Goal: Contribute content: Contribute content

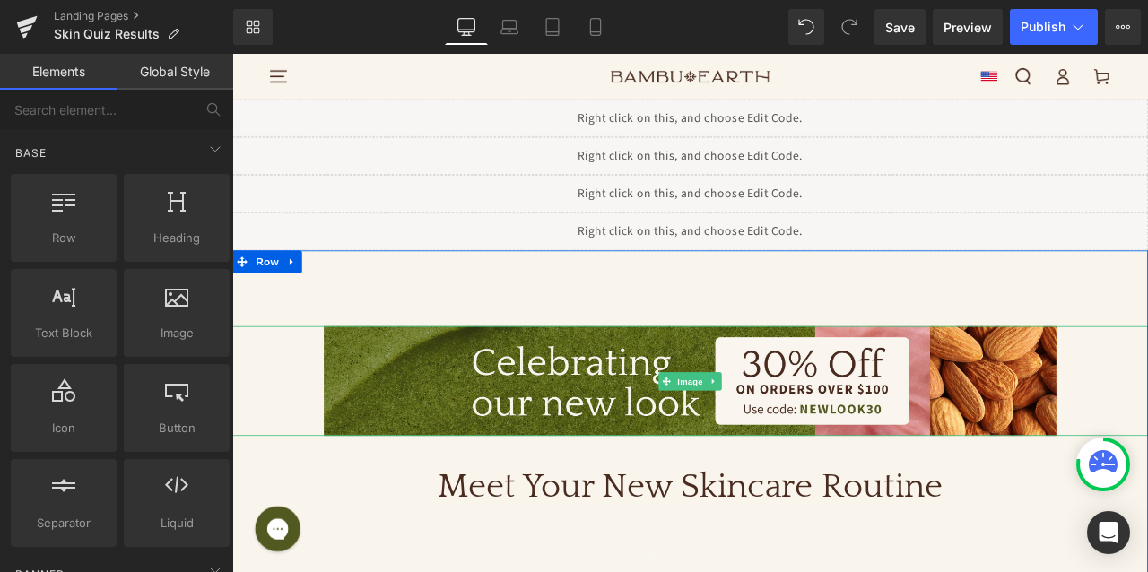
click at [769, 431] on link "Image" at bounding box center [765, 442] width 56 height 22
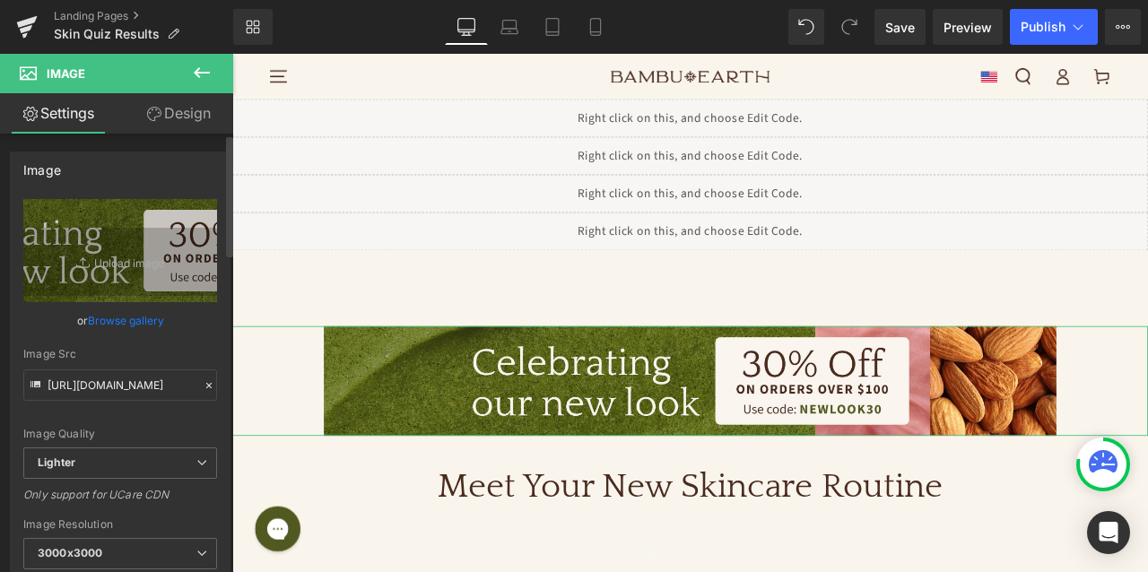
click at [115, 323] on link "Browse gallery" at bounding box center [126, 320] width 76 height 31
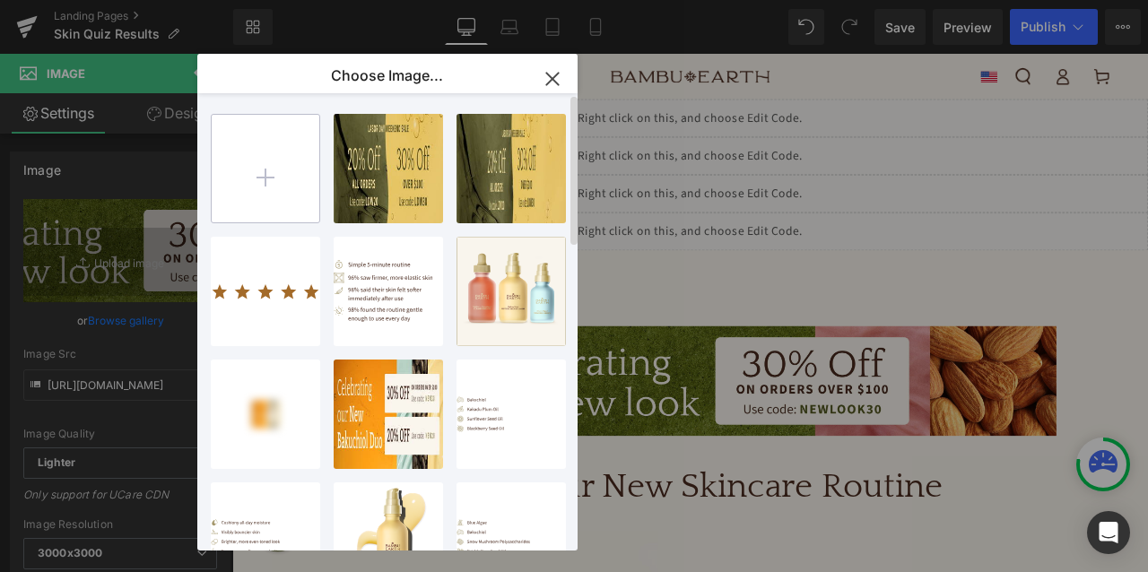
click at [0, 0] on input "file" at bounding box center [0, 0] width 0 height 0
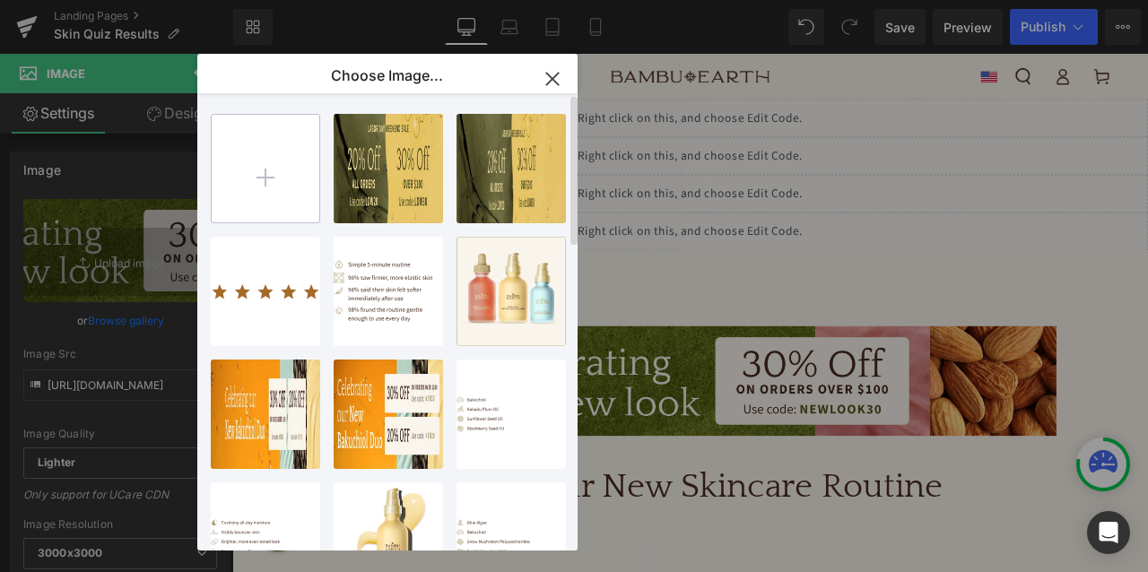
type input "C:\fakepath\Desktop-LDW.jpg"
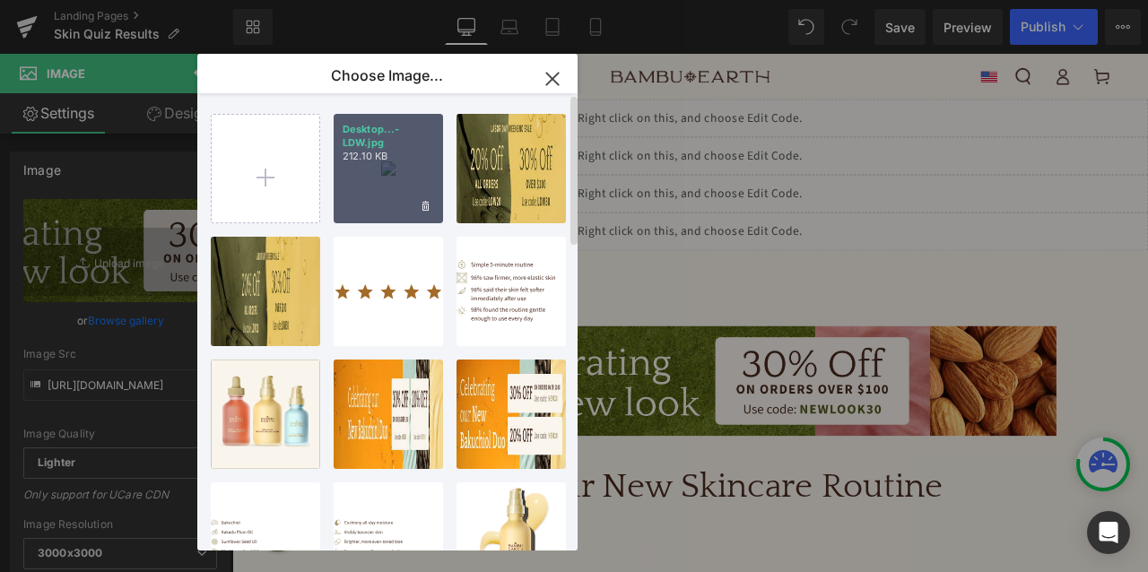
click at [0, 0] on div "Desktop...-LDW.jpg 212.10 KB" at bounding box center [0, 0] width 0 height 0
type input "[URL][DOMAIN_NAME]"
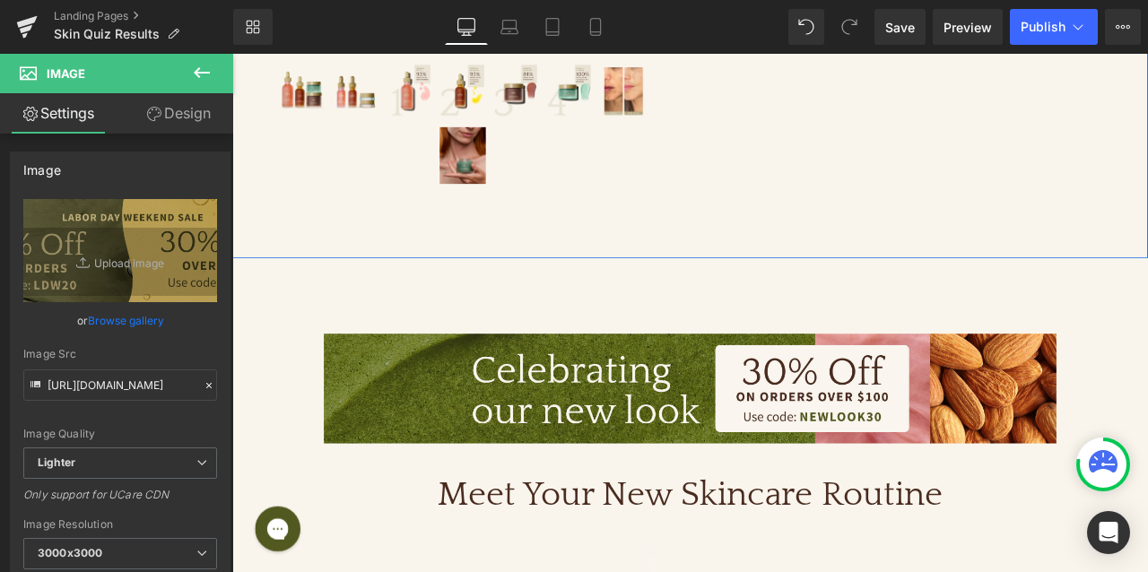
scroll to position [1090, 0]
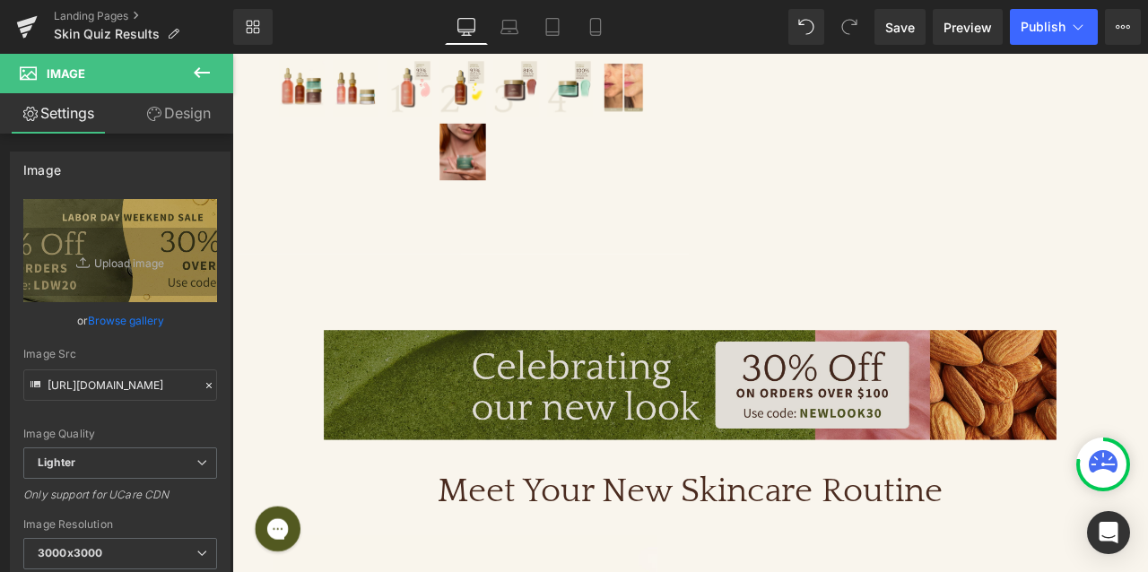
click at [590, 381] on img at bounding box center [775, 446] width 868 height 130
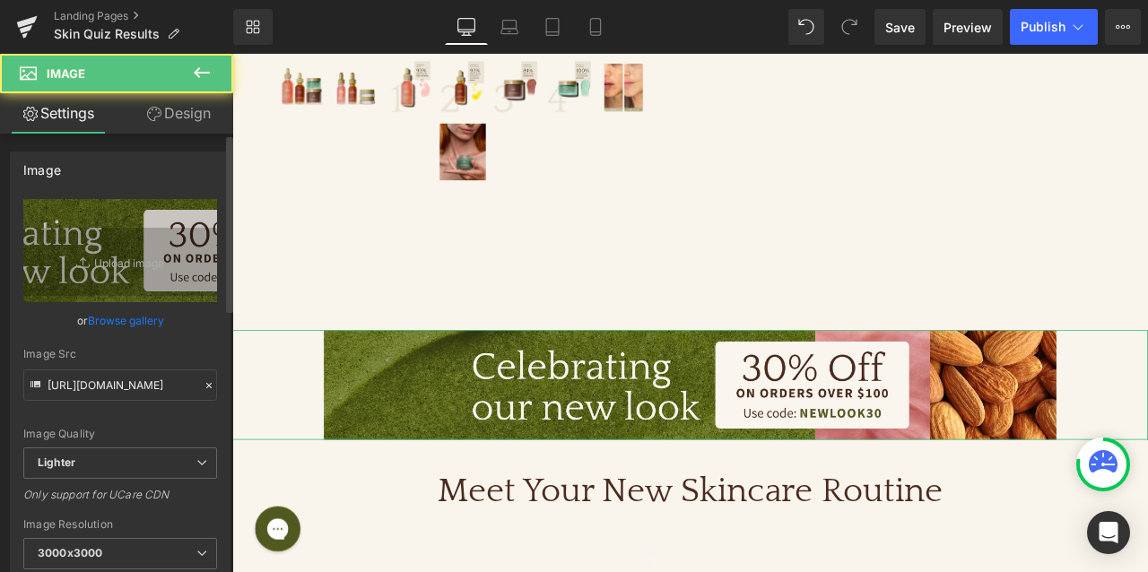
click at [130, 316] on link "Browse gallery" at bounding box center [126, 320] width 76 height 31
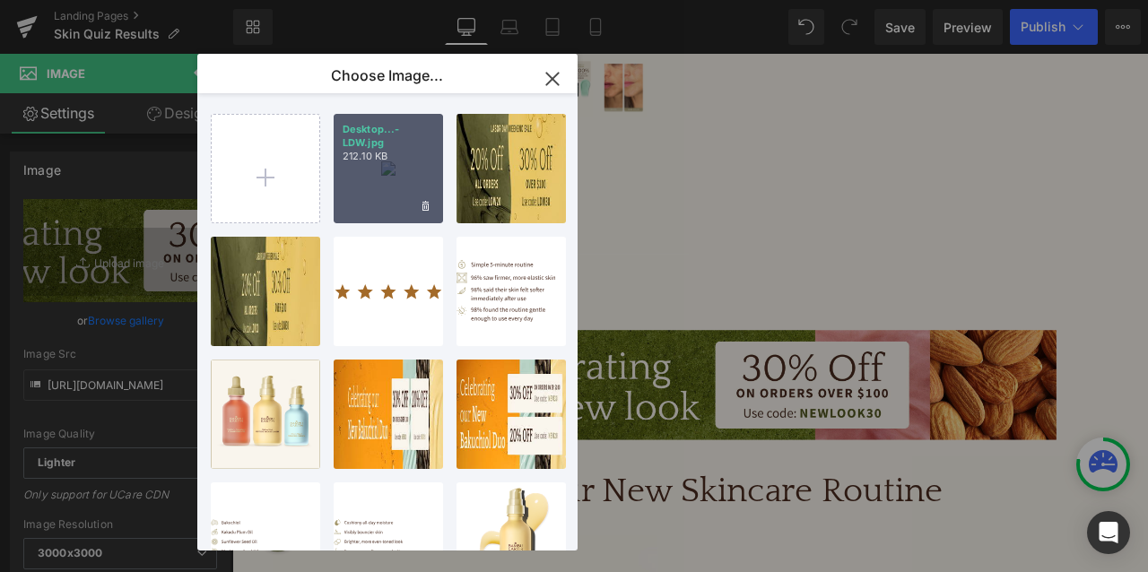
click at [0, 0] on div "Desktop...-LDW.jpg 212.10 KB" at bounding box center [0, 0] width 0 height 0
type input "[URL][DOMAIN_NAME]"
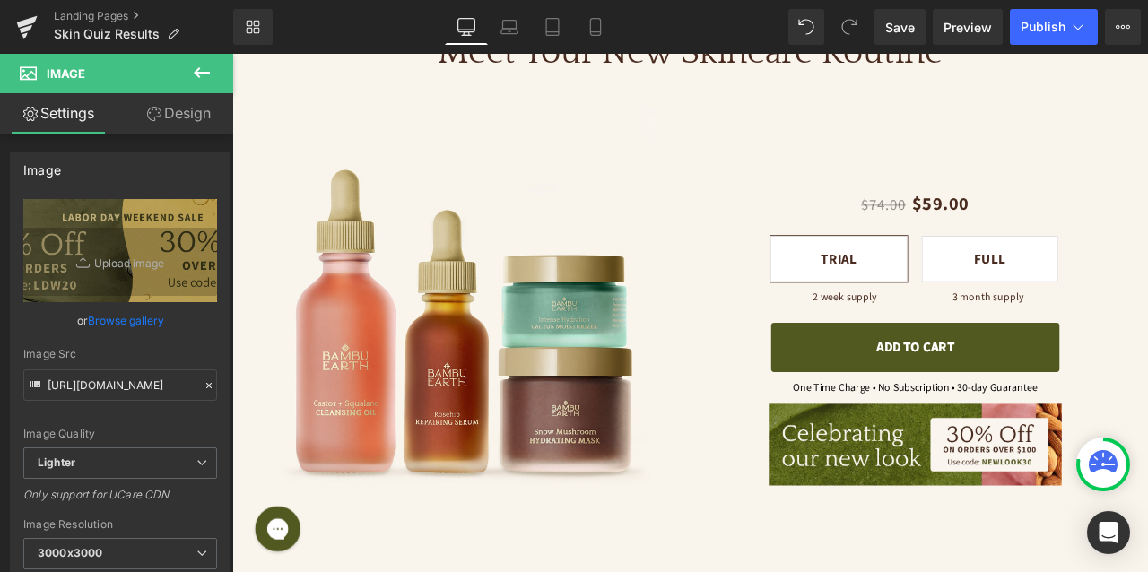
scroll to position [468, 0]
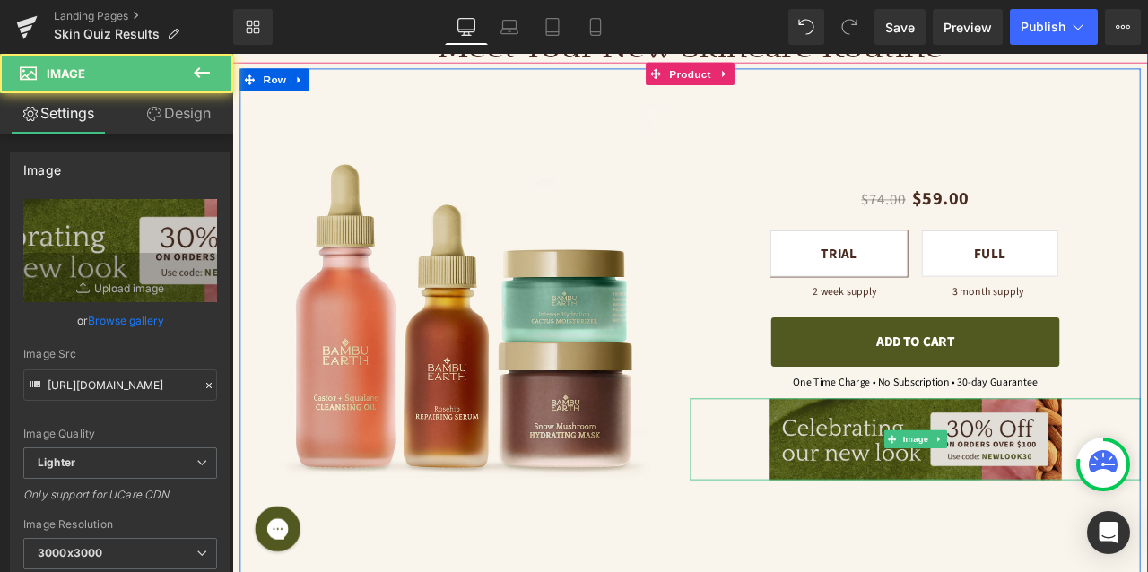
click at [989, 504] on img at bounding box center [1041, 510] width 347 height 96
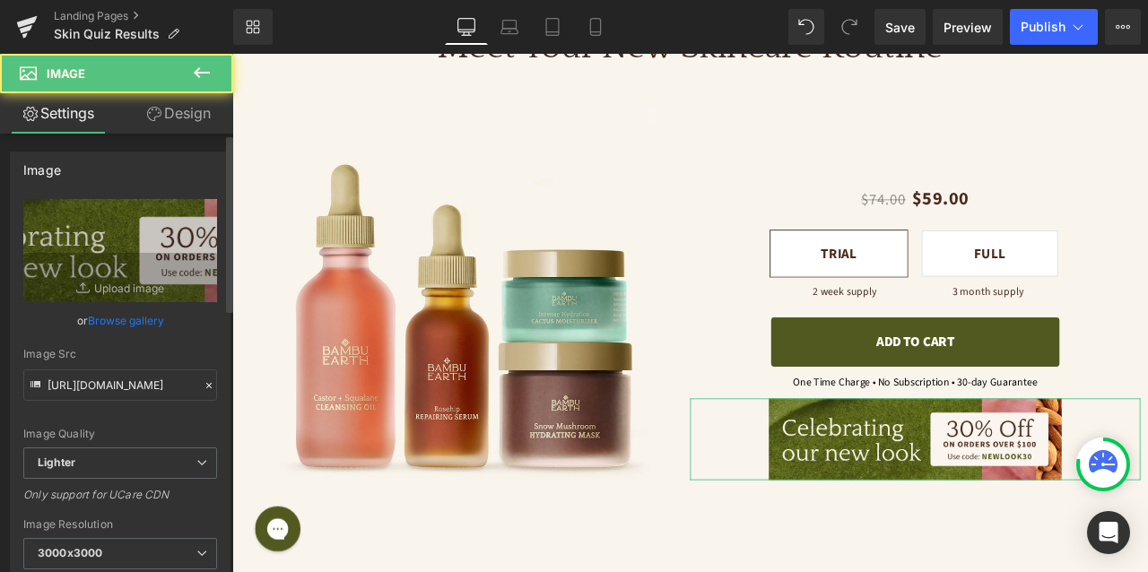
click at [131, 324] on link "Browse gallery" at bounding box center [126, 320] width 76 height 31
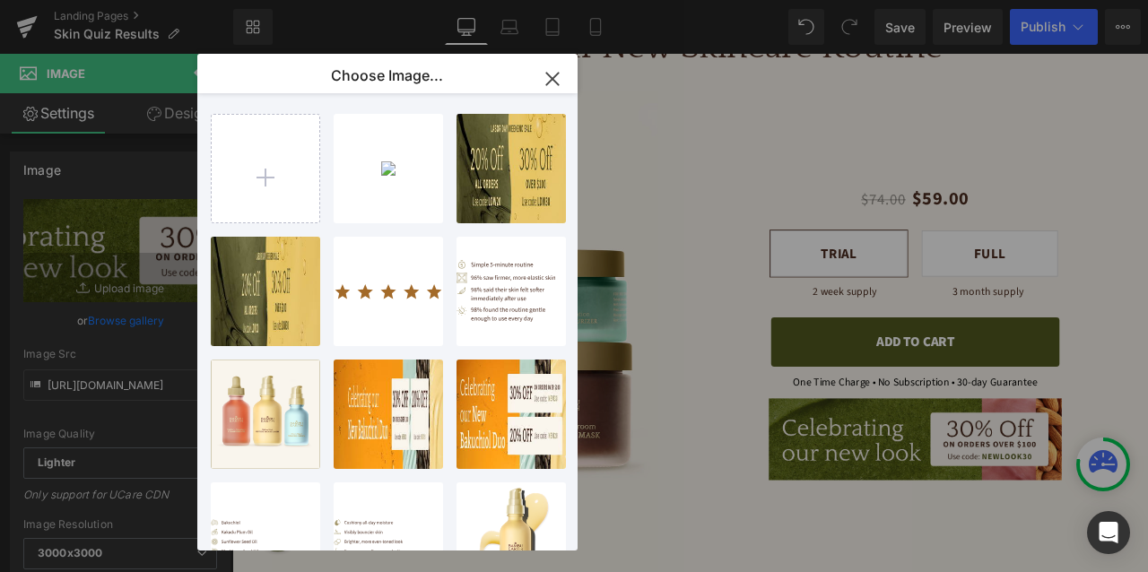
click at [0, 0] on div "Desktop...-LDW.jpg 212.10 KB Delete image? Yes No Mobile-...-LDW.jpg 209.03 KB …" at bounding box center [0, 0] width 0 height 0
click at [0, 0] on input "file" at bounding box center [0, 0] width 0 height 0
type input "C:\fakepath\Mobile-LDW.jpg"
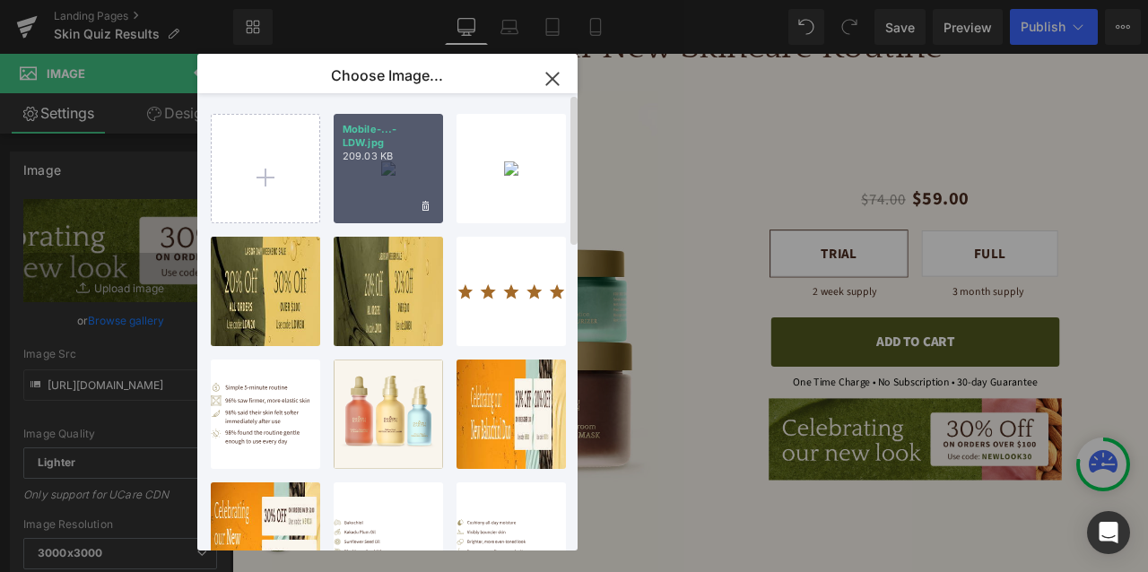
click at [404, 170] on div "Mobile-...-LDW.jpg 209.03 KB" at bounding box center [388, 168] width 109 height 109
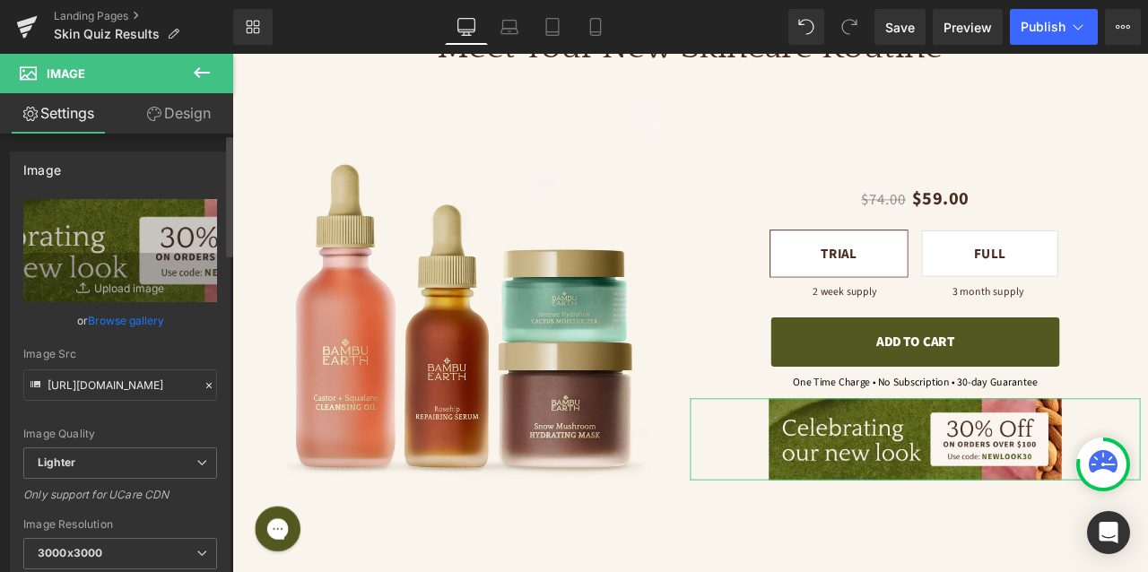
click at [129, 326] on link "Browse gallery" at bounding box center [126, 320] width 76 height 31
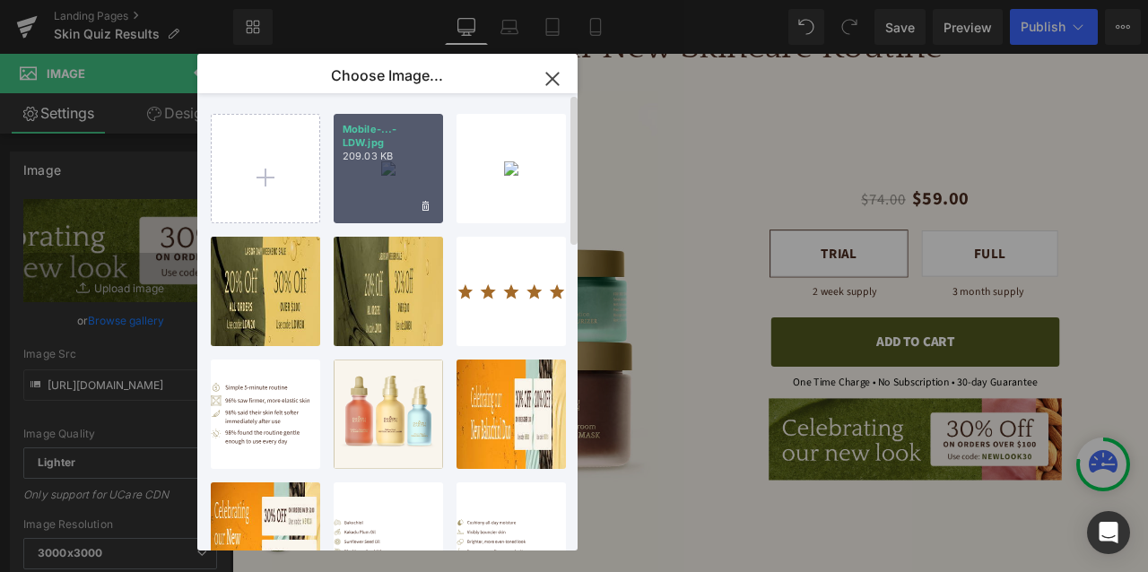
click at [359, 163] on div "Mobile-...-LDW.jpg 209.03 KB" at bounding box center [388, 168] width 109 height 109
type input "[URL][DOMAIN_NAME]"
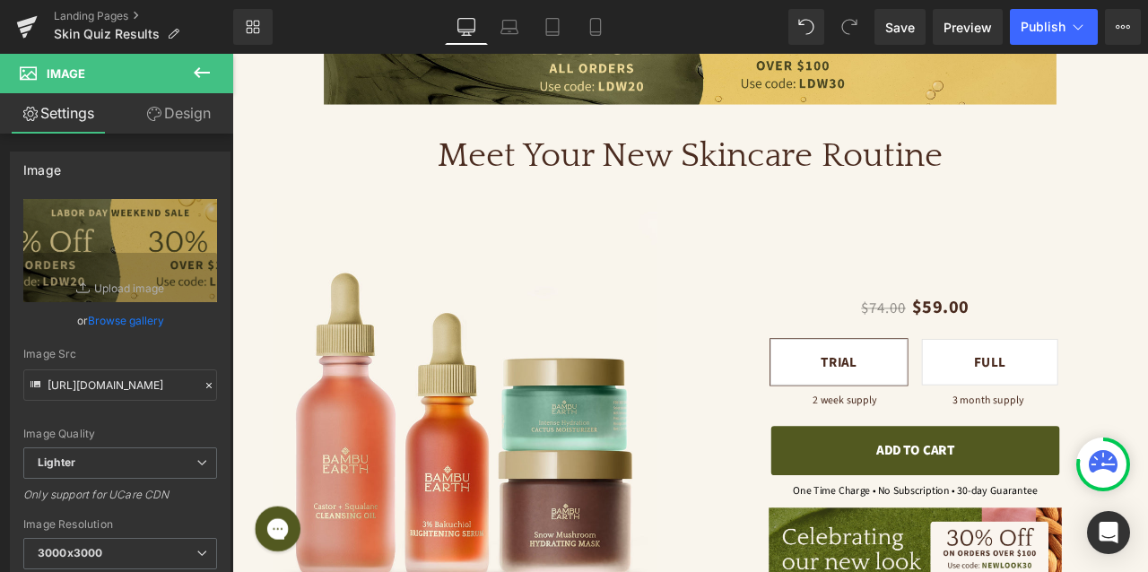
scroll to position [1492, 0]
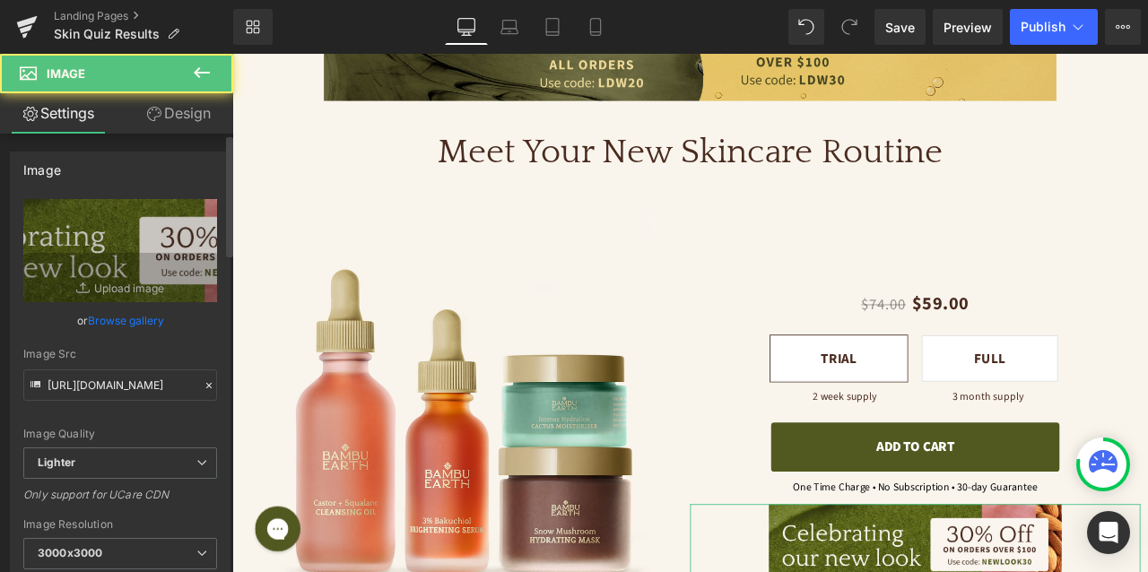
click at [126, 315] on link "Browse gallery" at bounding box center [126, 320] width 76 height 31
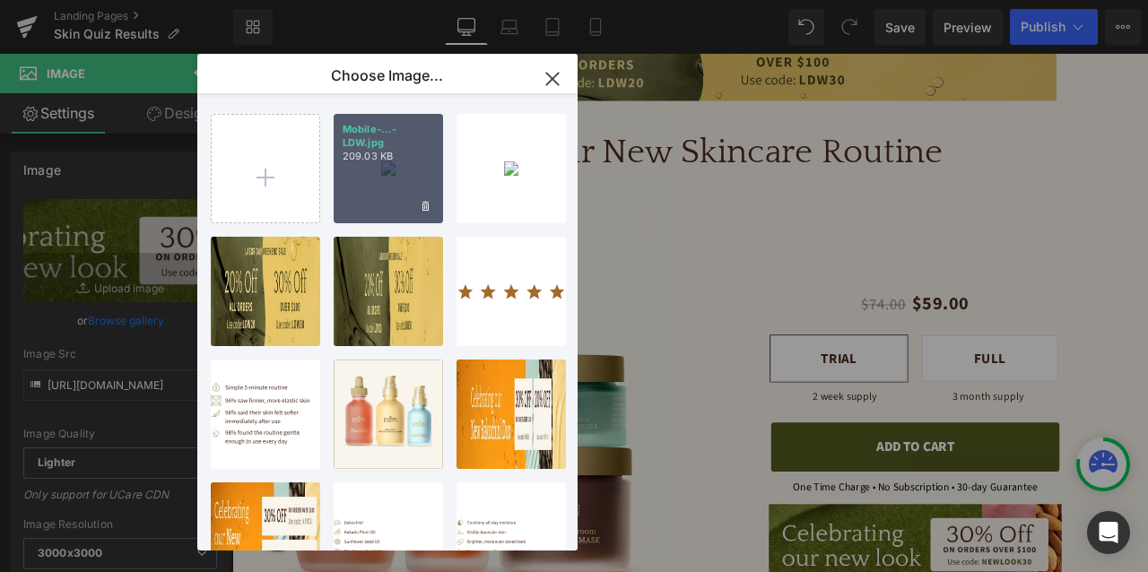
click at [347, 193] on div "Mobile-...-LDW.jpg 209.03 KB" at bounding box center [388, 168] width 109 height 109
type input "[URL][DOMAIN_NAME]"
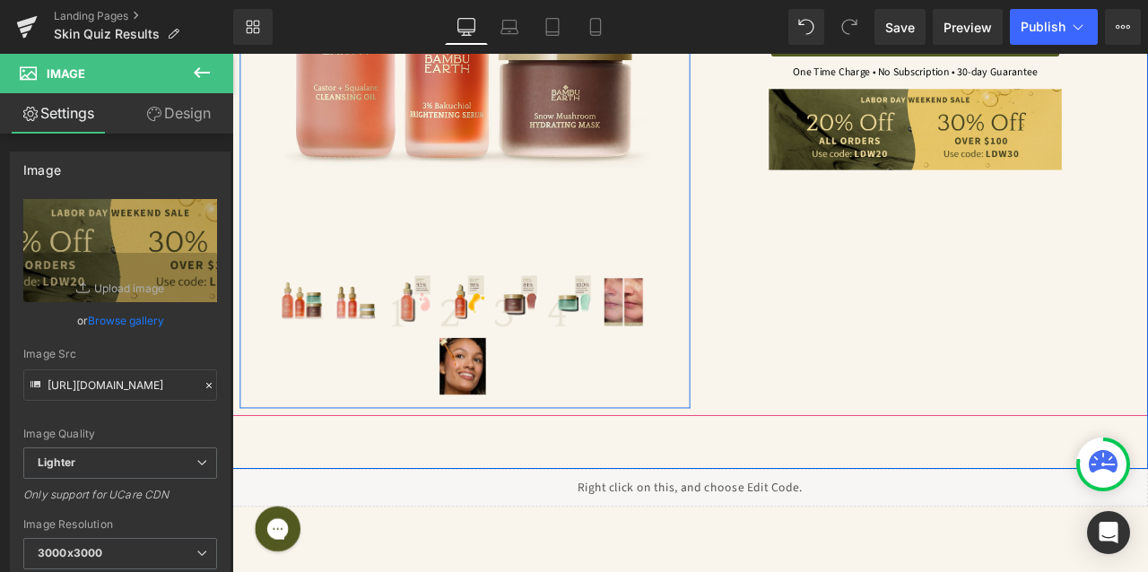
scroll to position [2002, 0]
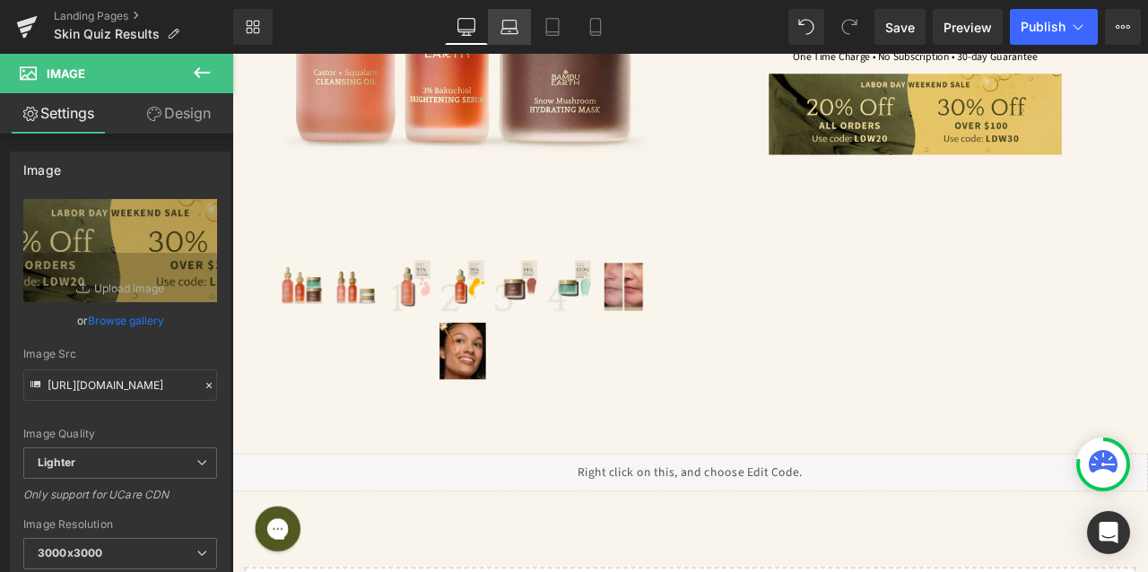
click at [519, 37] on link "Laptop" at bounding box center [509, 27] width 43 height 36
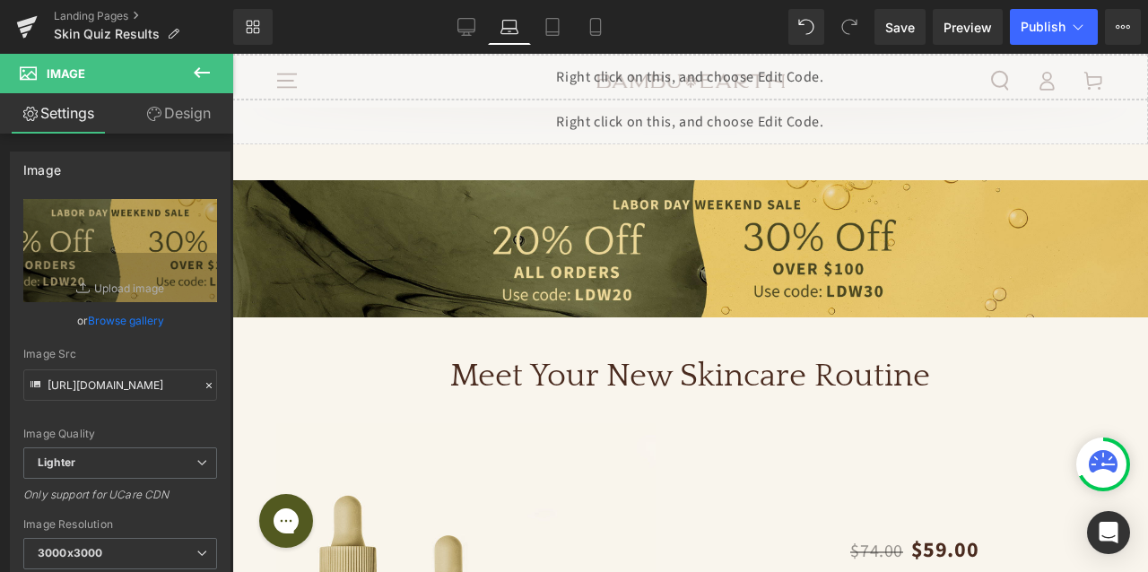
scroll to position [23, 0]
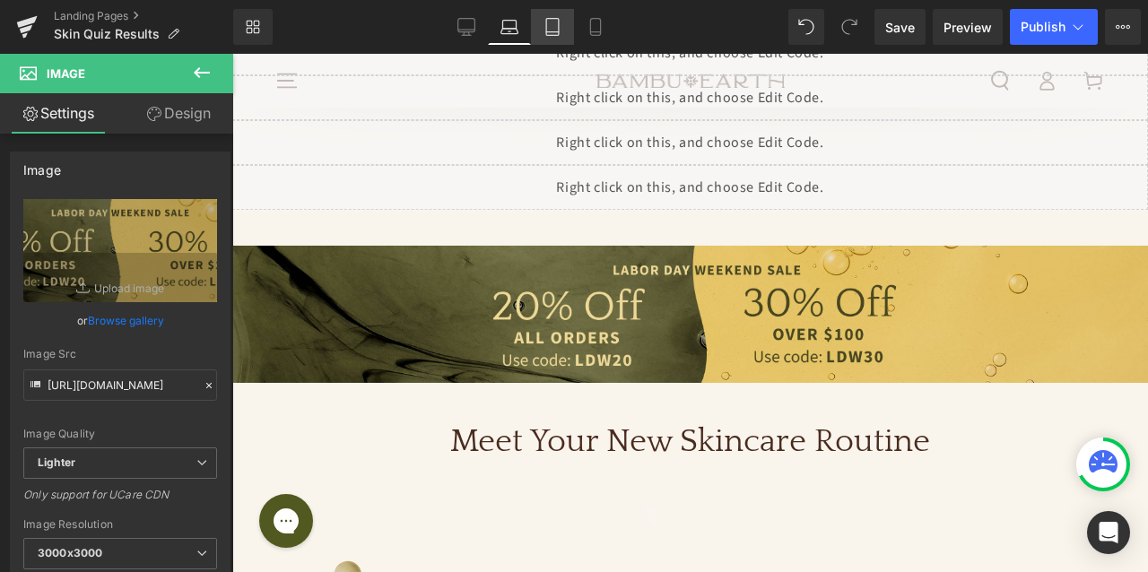
click at [564, 23] on link "Tablet" at bounding box center [552, 27] width 43 height 36
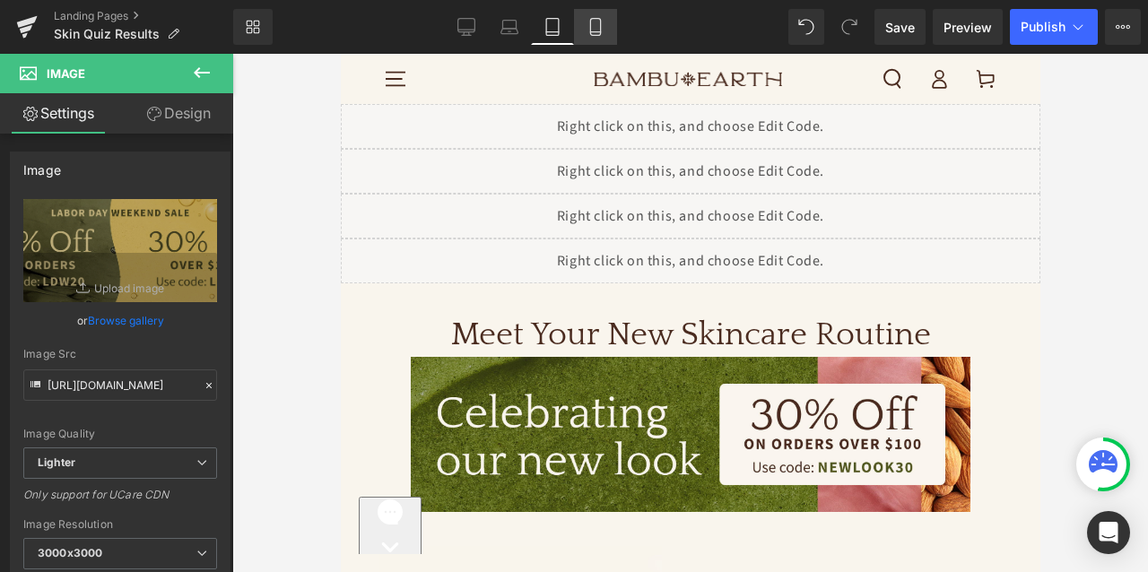
click at [590, 27] on icon at bounding box center [596, 27] width 18 height 18
type input "90"
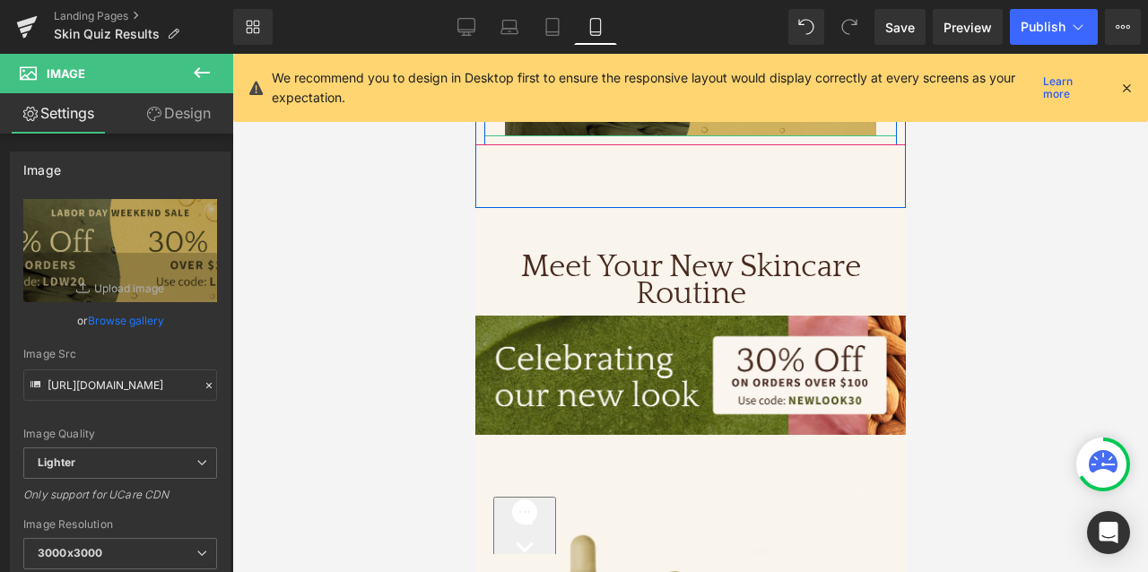
scroll to position [1285, 0]
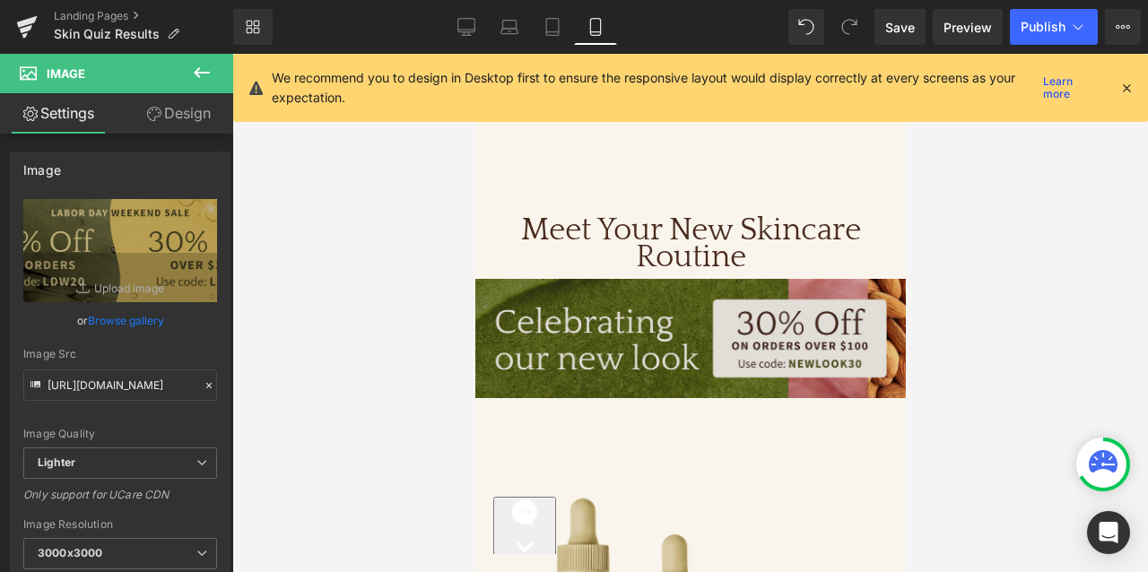
click at [671, 292] on img at bounding box center [690, 338] width 431 height 119
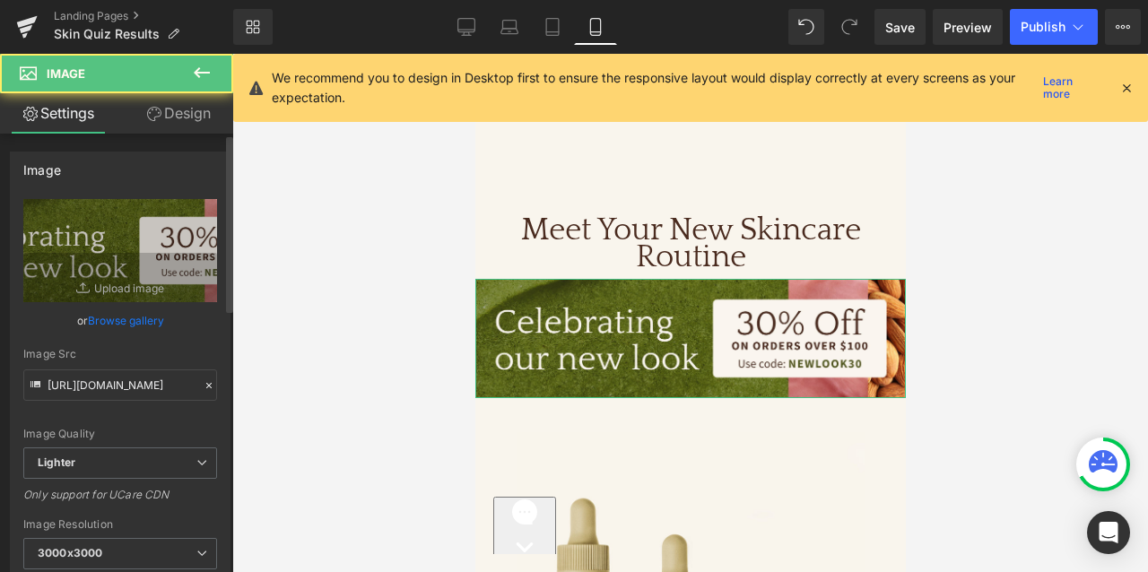
click at [126, 325] on link "Browse gallery" at bounding box center [126, 320] width 76 height 31
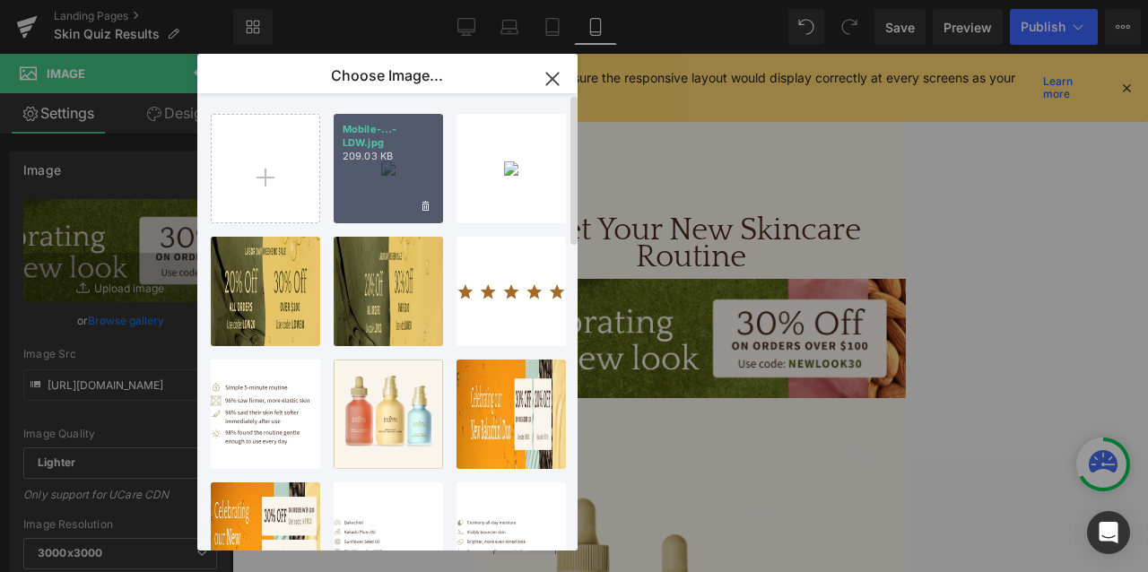
drag, startPoint x: 396, startPoint y: 195, endPoint x: 161, endPoint y: 271, distance: 246.2
click at [396, 195] on div "Mobile-...-LDW.jpg 209.03 KB" at bounding box center [388, 168] width 109 height 109
type input "[URL][DOMAIN_NAME]"
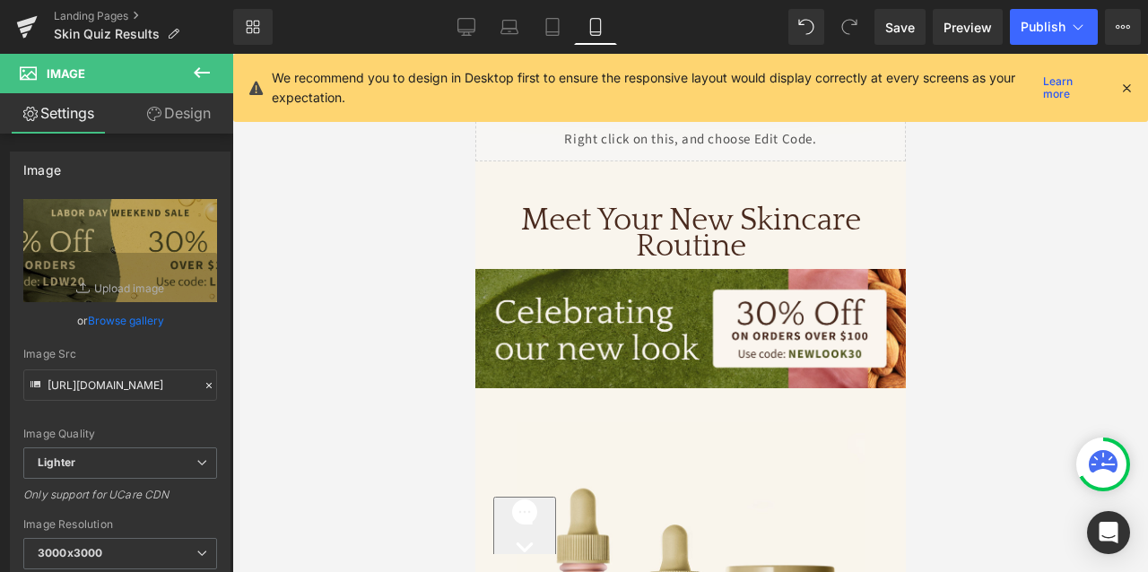
scroll to position [9, 0]
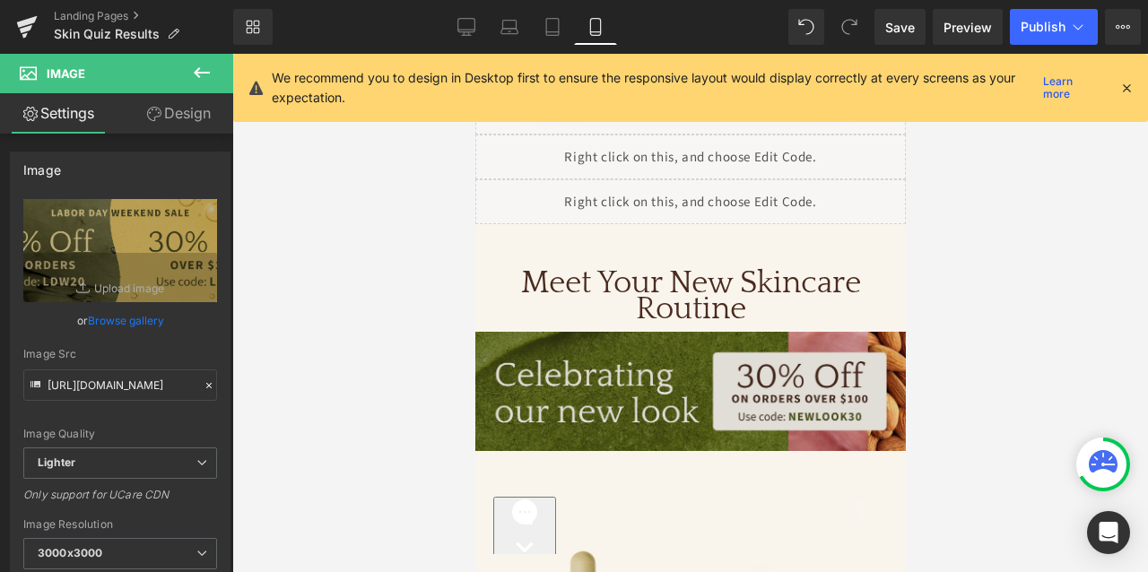
click at [646, 360] on img at bounding box center [690, 391] width 431 height 119
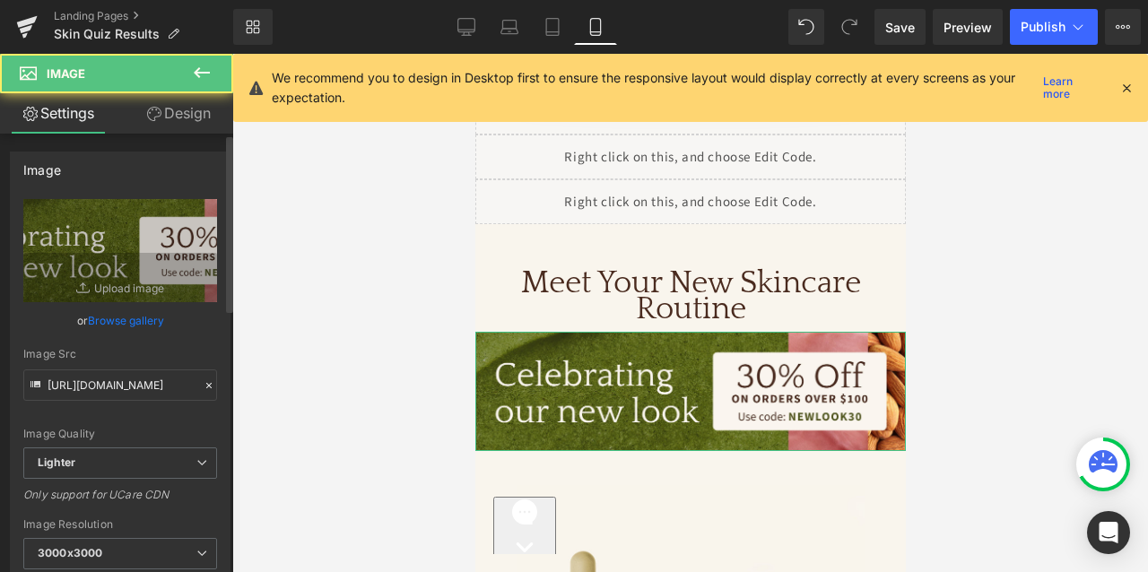
click at [140, 319] on link "Browse gallery" at bounding box center [126, 320] width 76 height 31
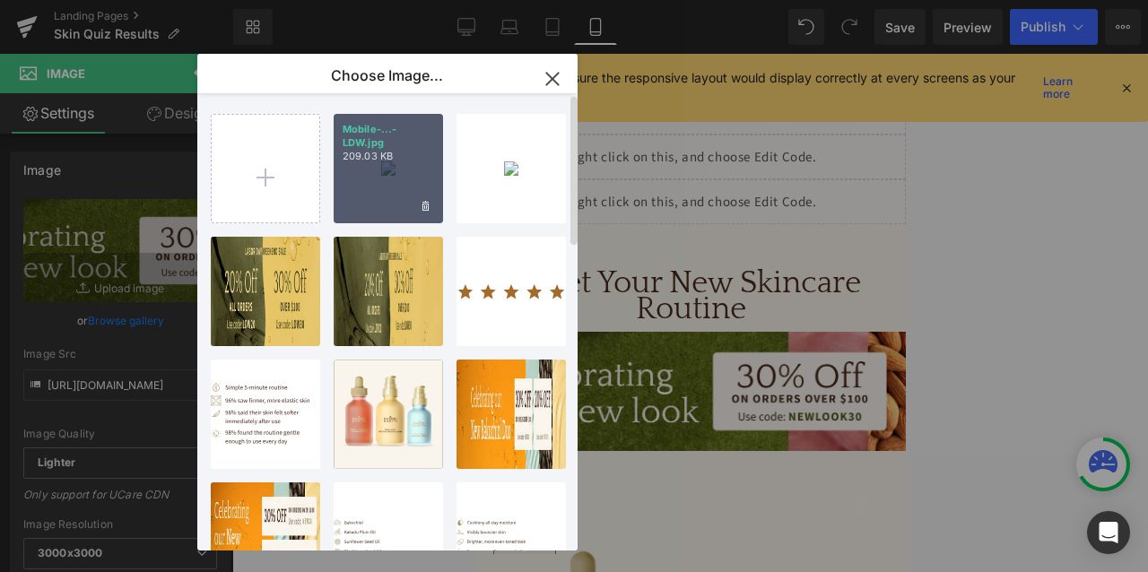
click at [397, 182] on div "Mobile-...-LDW.jpg 209.03 KB" at bounding box center [388, 168] width 109 height 109
type input "[URL][DOMAIN_NAME]"
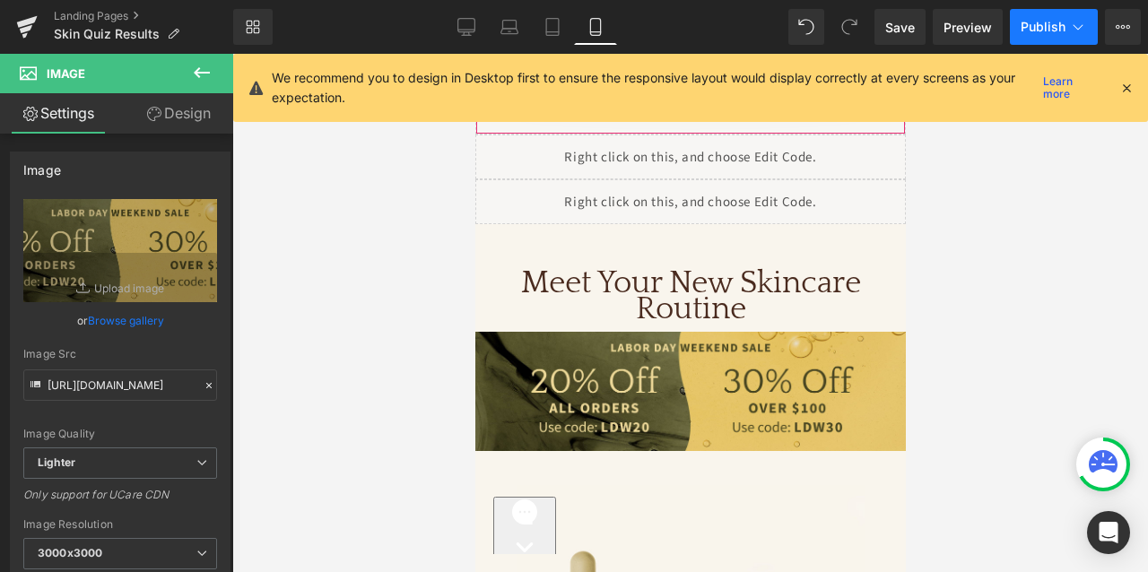
click at [1043, 30] on span "Publish" at bounding box center [1043, 27] width 45 height 14
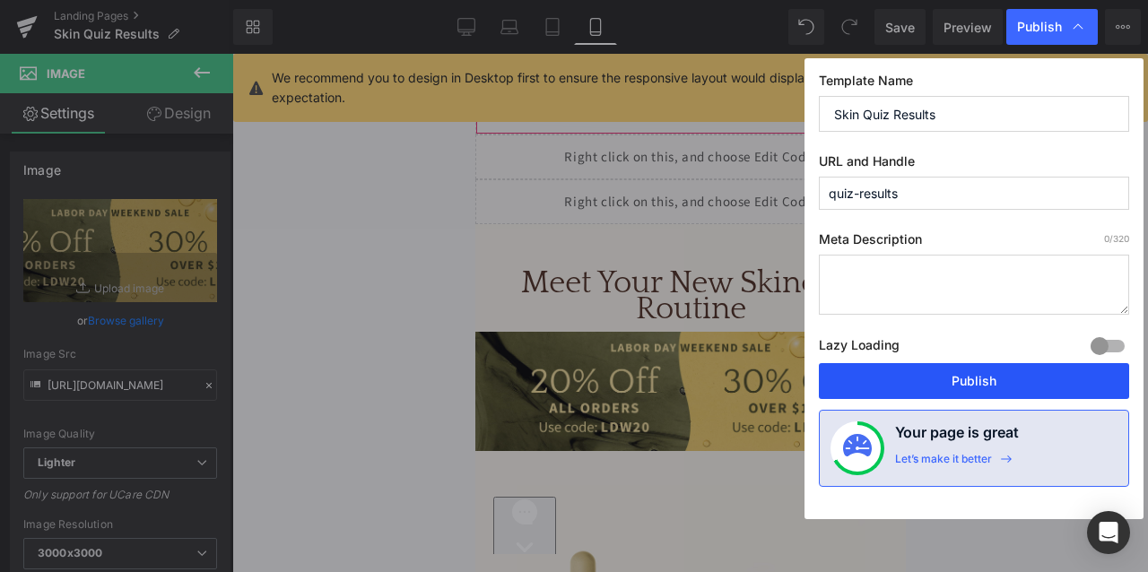
click at [1016, 383] on button "Publish" at bounding box center [974, 381] width 310 height 36
